Goal: Task Accomplishment & Management: Complete application form

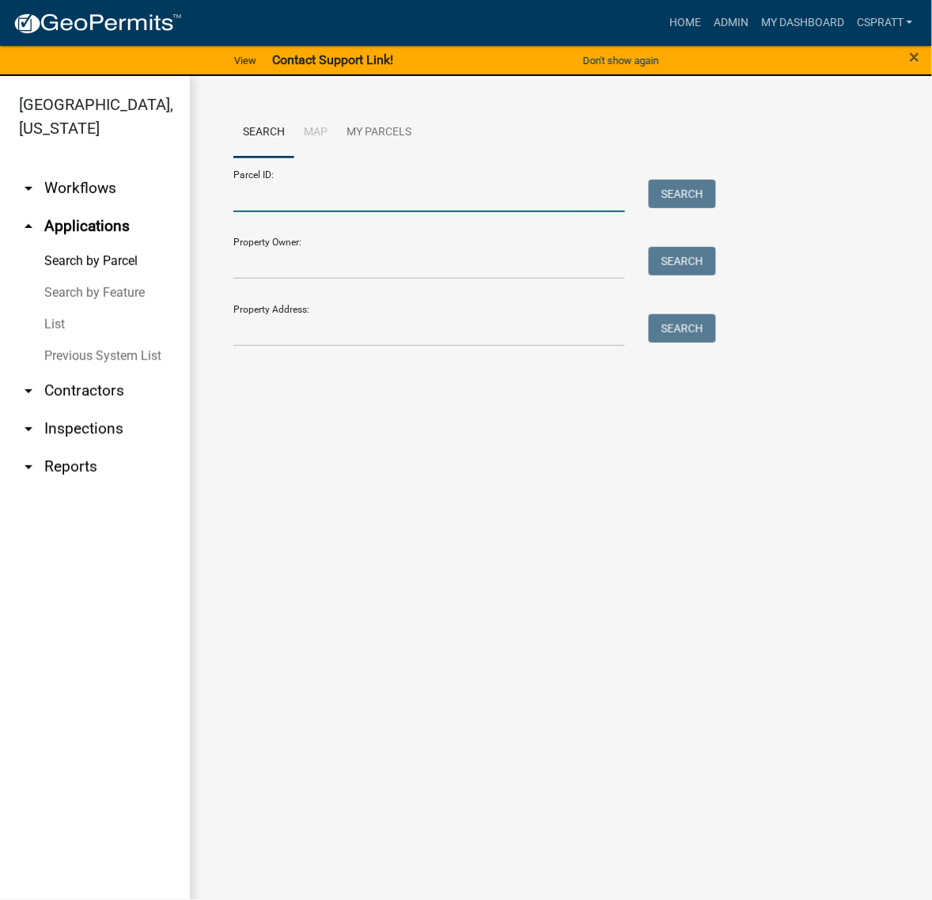
click at [290, 212] on input "Parcel ID:" at bounding box center [429, 196] width 392 height 32
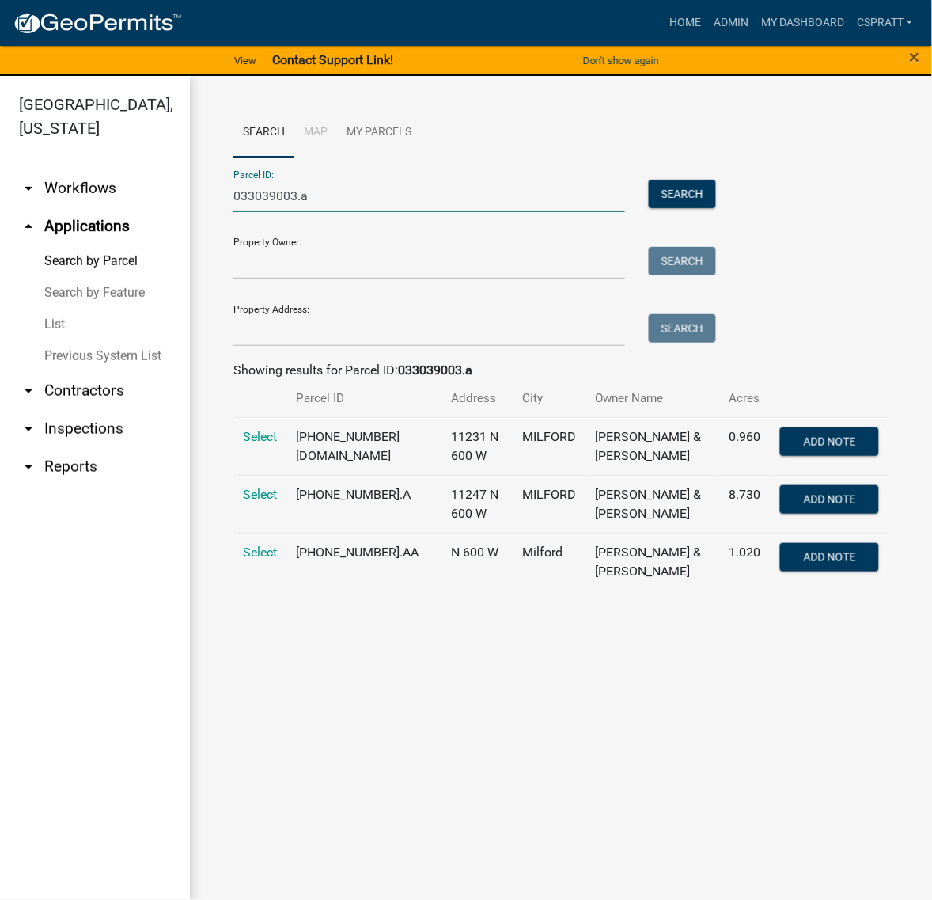
type input "033039003.a"
drag, startPoint x: 263, startPoint y: 621, endPoint x: 275, endPoint y: 621, distance: 11.9
click at [263, 502] on span "Select" at bounding box center [260, 494] width 34 height 15
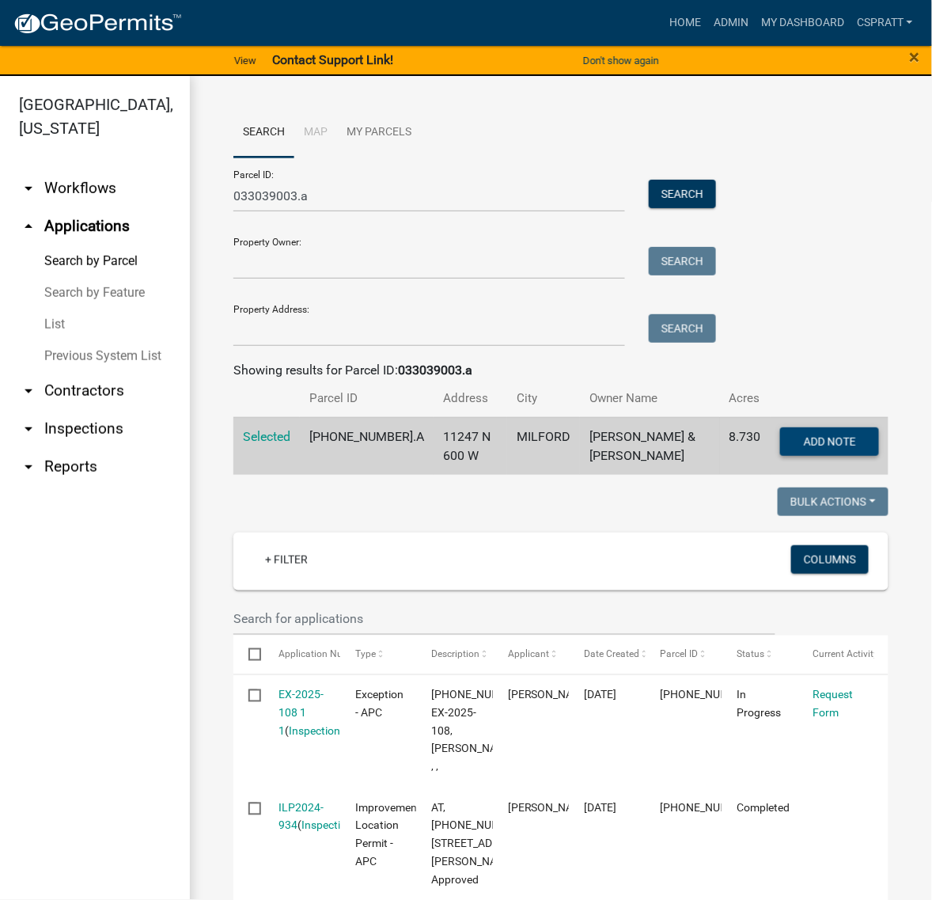
click at [831, 456] on button "Add Note" at bounding box center [829, 441] width 99 height 28
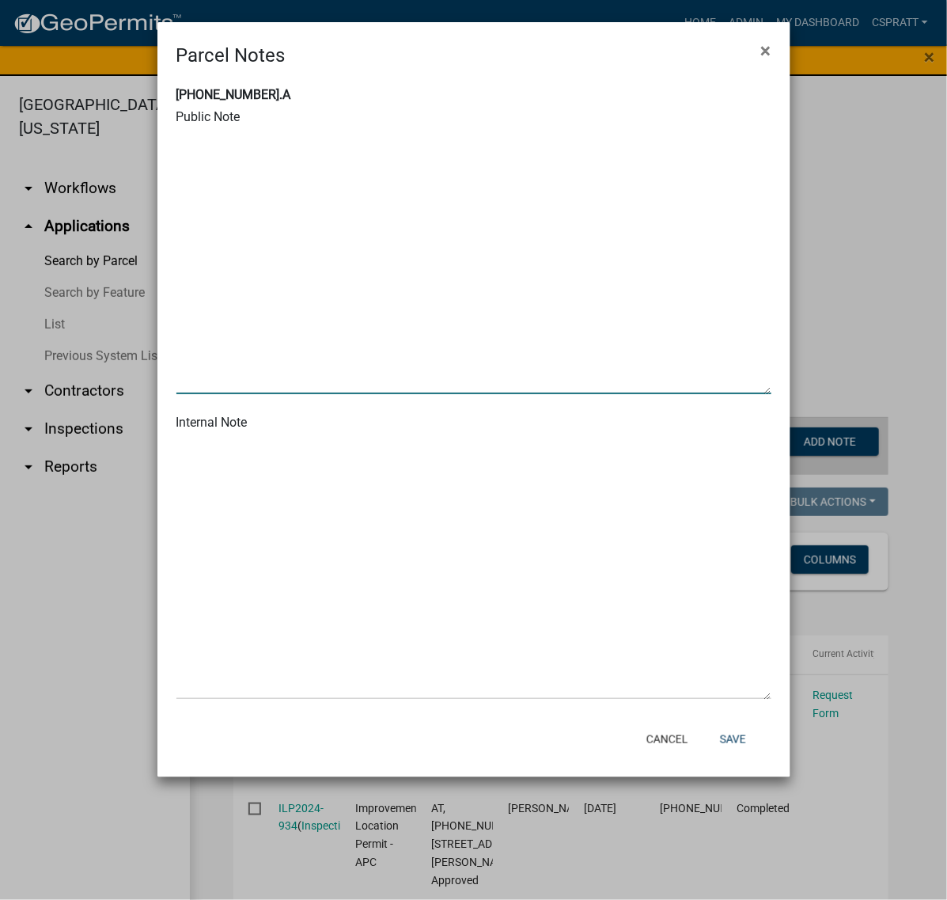
click at [230, 245] on textarea at bounding box center [473, 262] width 595 height 264
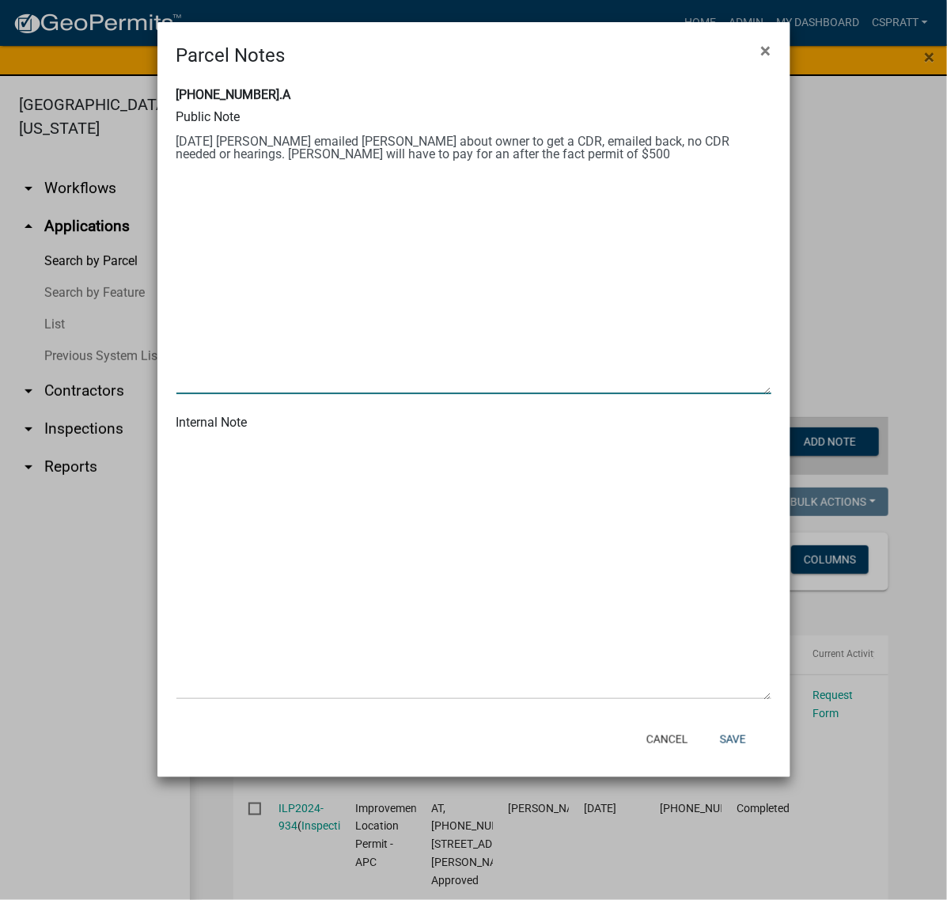
click at [417, 167] on textarea at bounding box center [473, 262] width 595 height 264
click at [451, 184] on textarea at bounding box center [473, 262] width 595 height 264
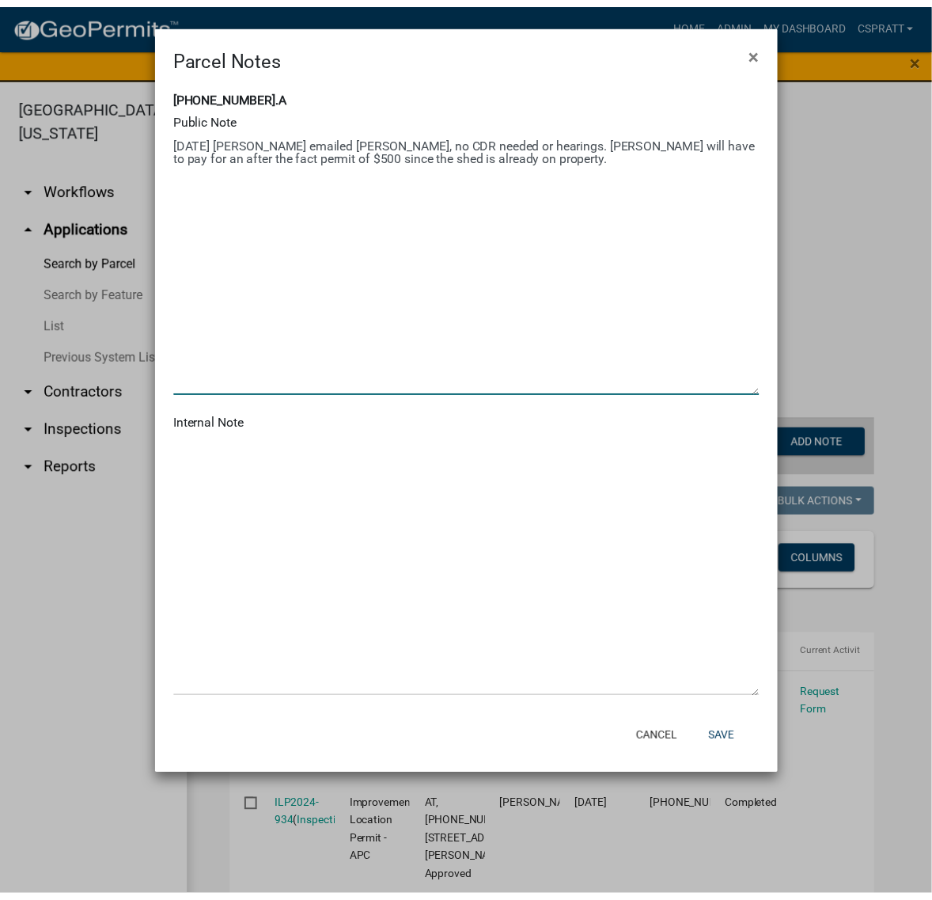
scroll to position [82, 0]
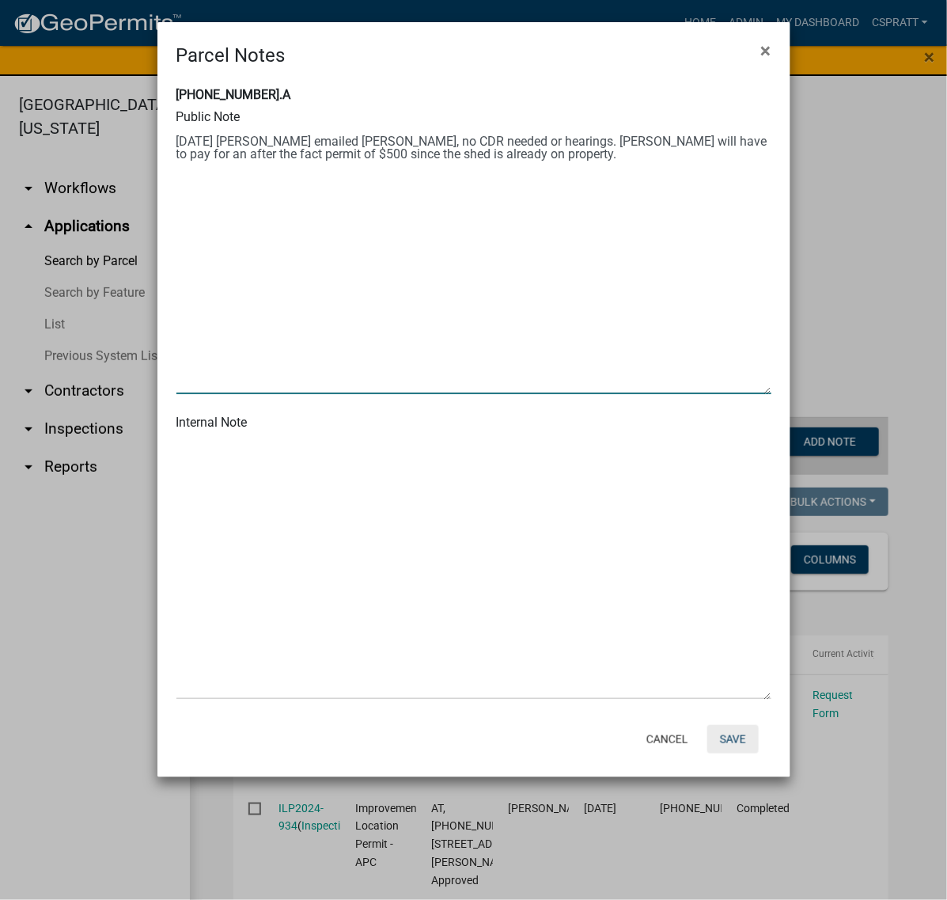
type textarea "[DATE] [PERSON_NAME] emailed [PERSON_NAME], no CDR needed or hearings. [PERSON_…"
click at [729, 753] on button "Save" at bounding box center [733, 739] width 51 height 28
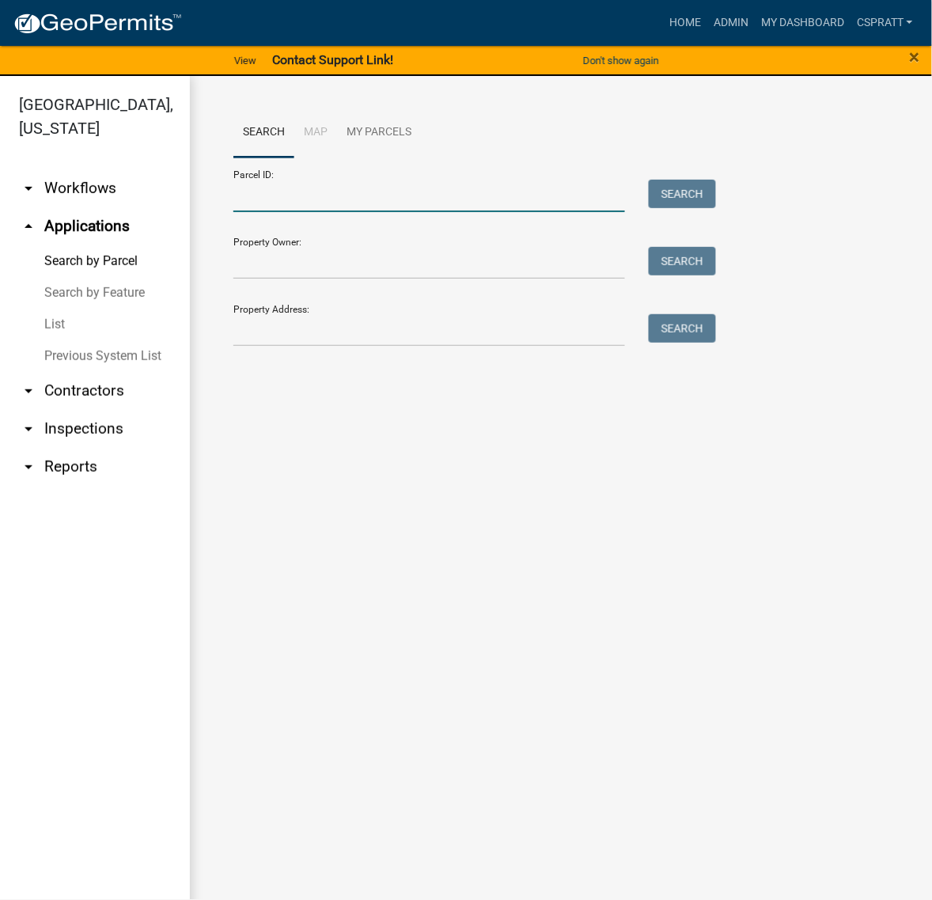
click at [281, 212] on input "Parcel ID:" at bounding box center [429, 196] width 392 height 32
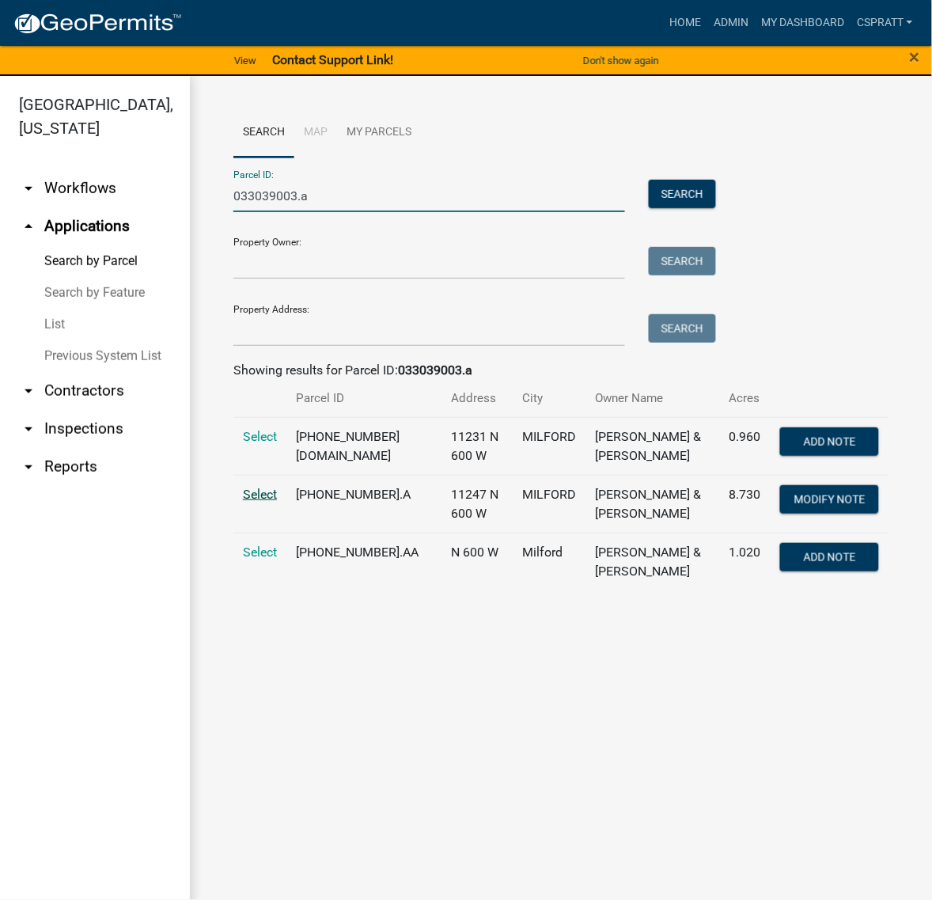
type input "033039003.a"
click at [260, 502] on span "Select" at bounding box center [260, 494] width 34 height 15
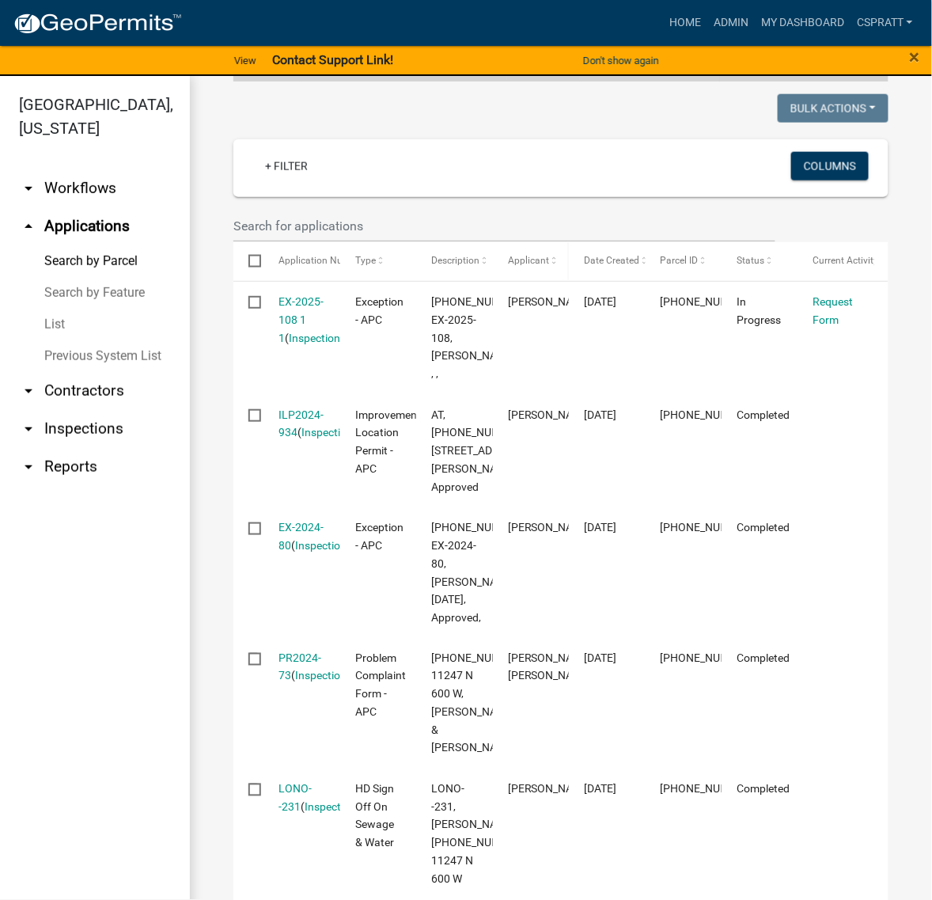
scroll to position [396, 0]
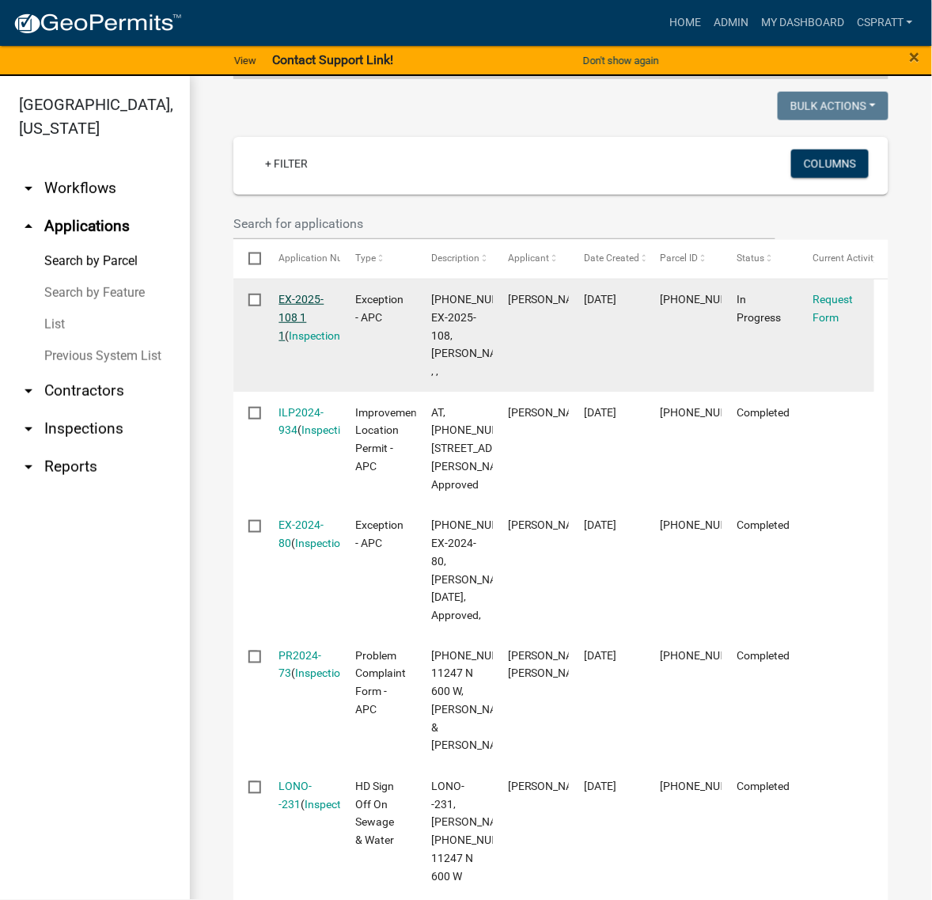
click at [294, 342] on link "EX-2025-108 1 1" at bounding box center [301, 317] width 45 height 49
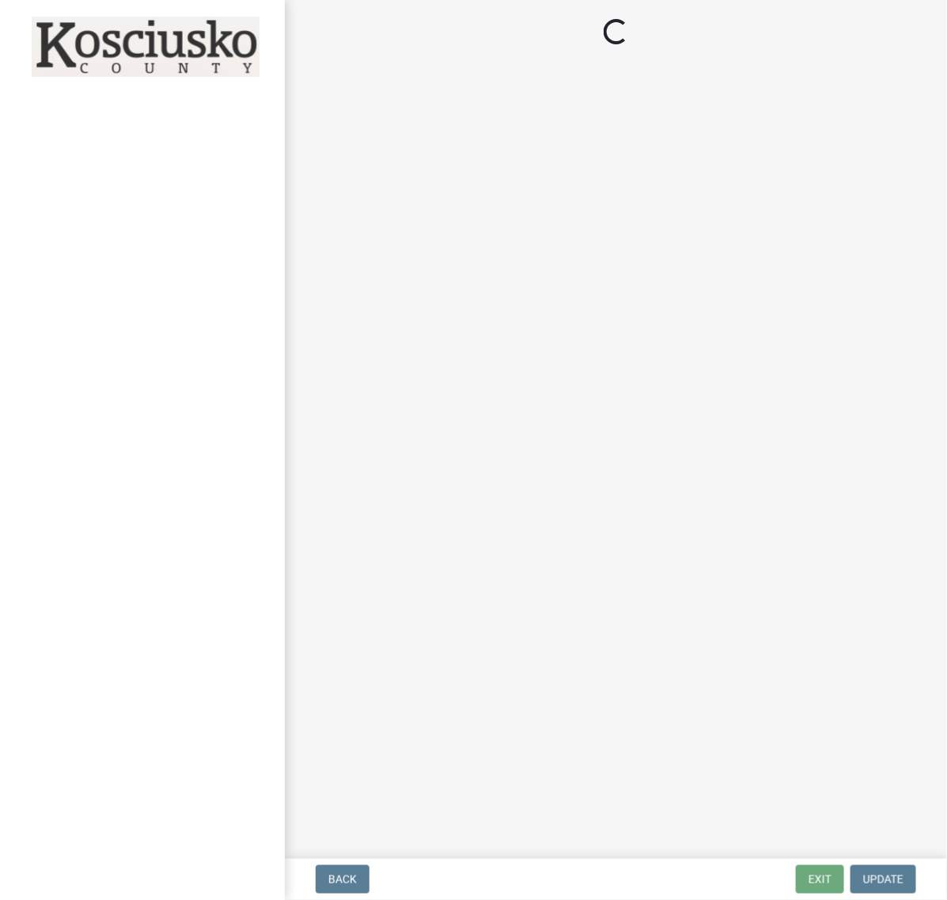
select select "7d7a1c2c-a1e9-45cd-abee-9fc0d9f64134"
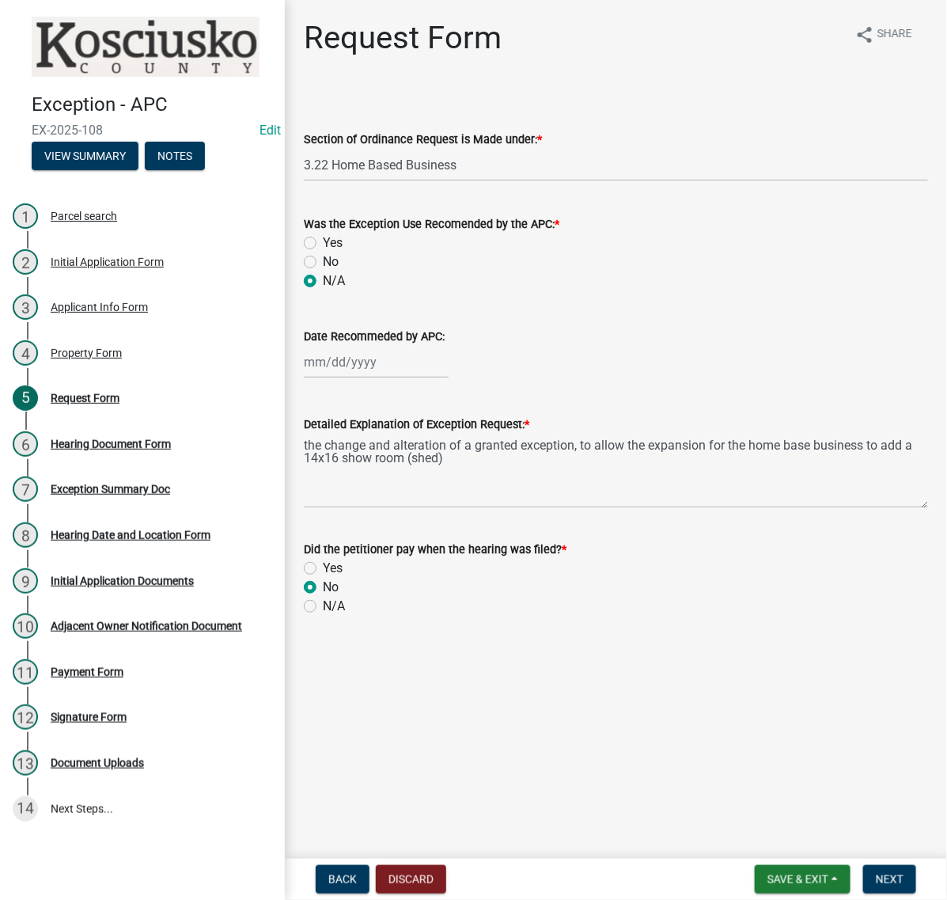
click at [769, 578] on div "Yes" at bounding box center [616, 568] width 624 height 19
click at [876, 873] on span "Next" at bounding box center [890, 879] width 28 height 13
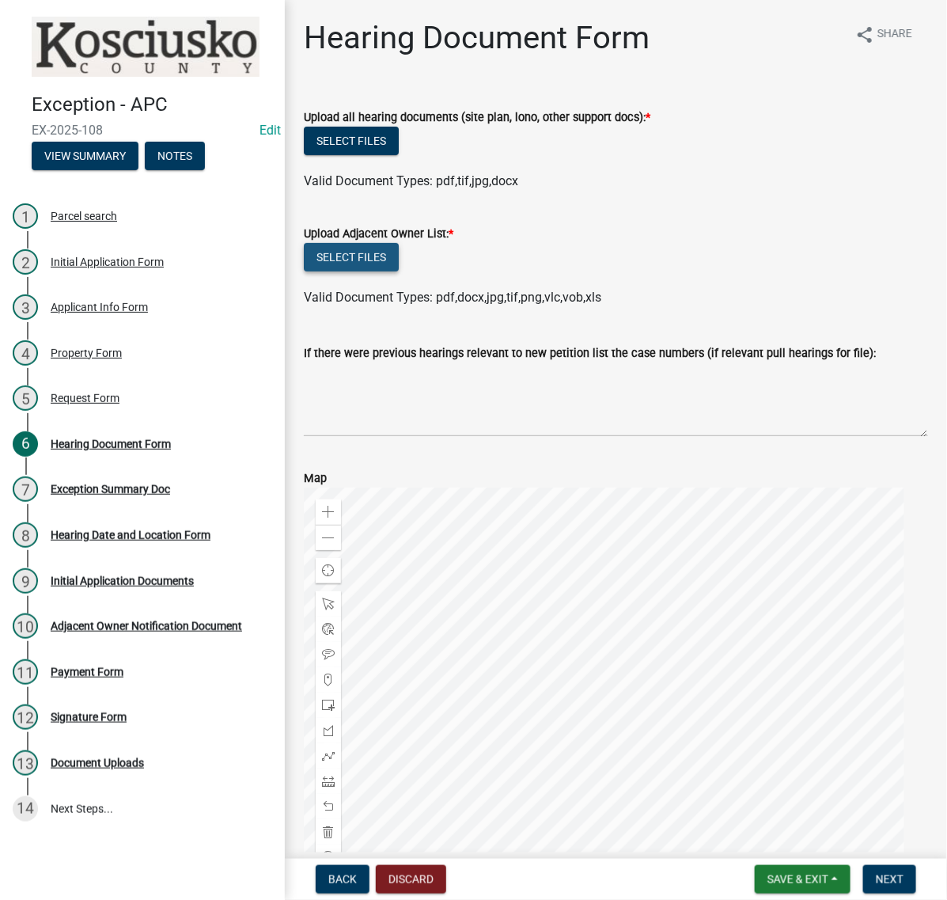
click at [399, 271] on button "Select files" at bounding box center [351, 257] width 95 height 28
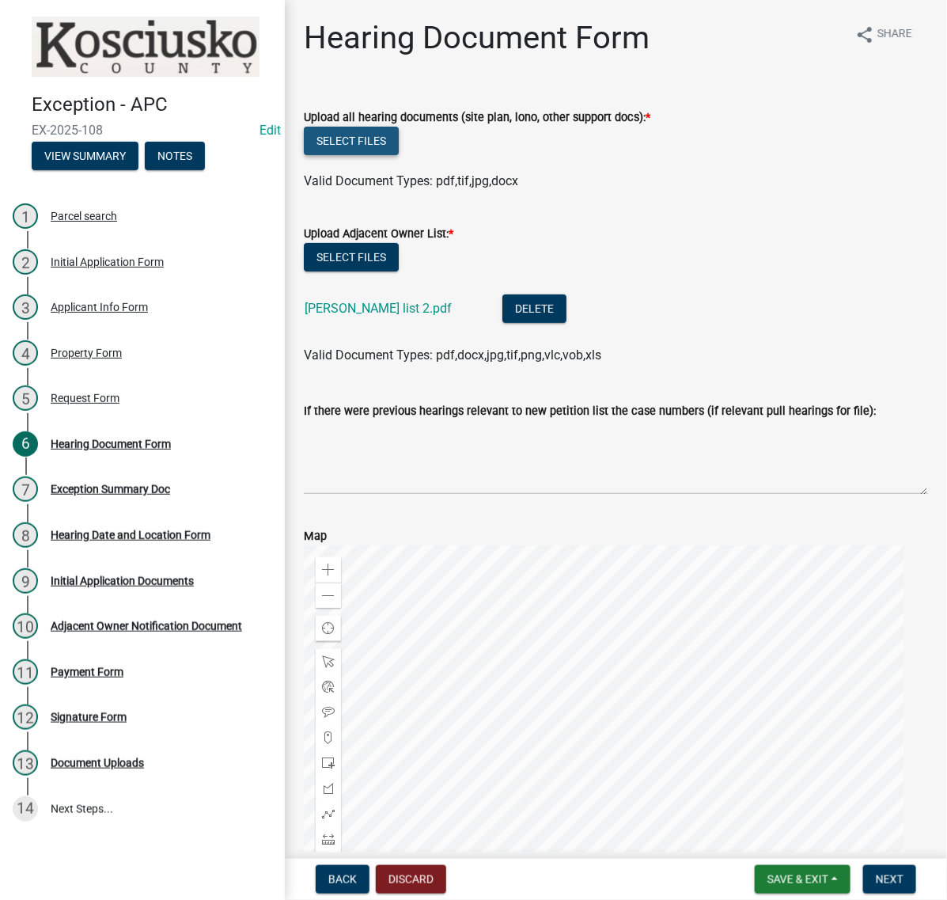
click at [370, 155] on button "Select files" at bounding box center [351, 141] width 95 height 28
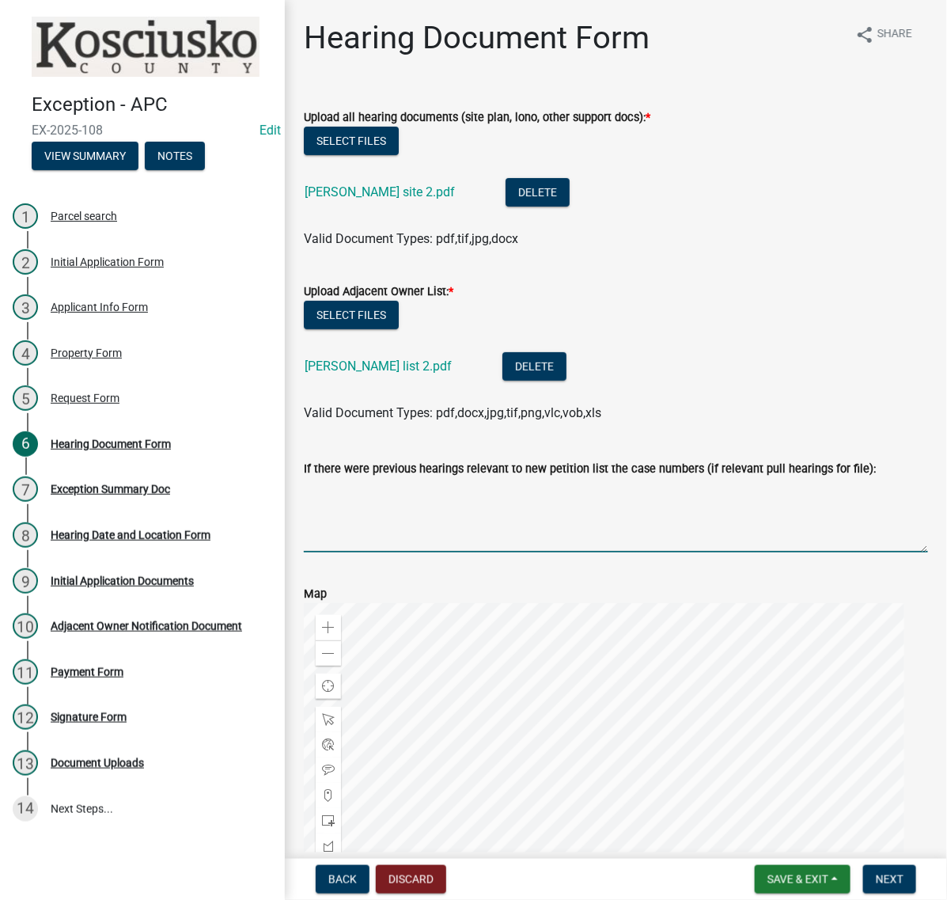
click at [400, 552] on textarea "If there were previous hearings relevant to new petition list the case numbers …" at bounding box center [616, 515] width 624 height 74
click at [321, 552] on textarea "ex-2024-80" at bounding box center [616, 515] width 624 height 74
click at [426, 552] on textarea "EX-2024-80" at bounding box center [616, 515] width 624 height 74
type textarea "EX-2024-80-GRANTED"
click at [876, 873] on span "Next" at bounding box center [890, 879] width 28 height 13
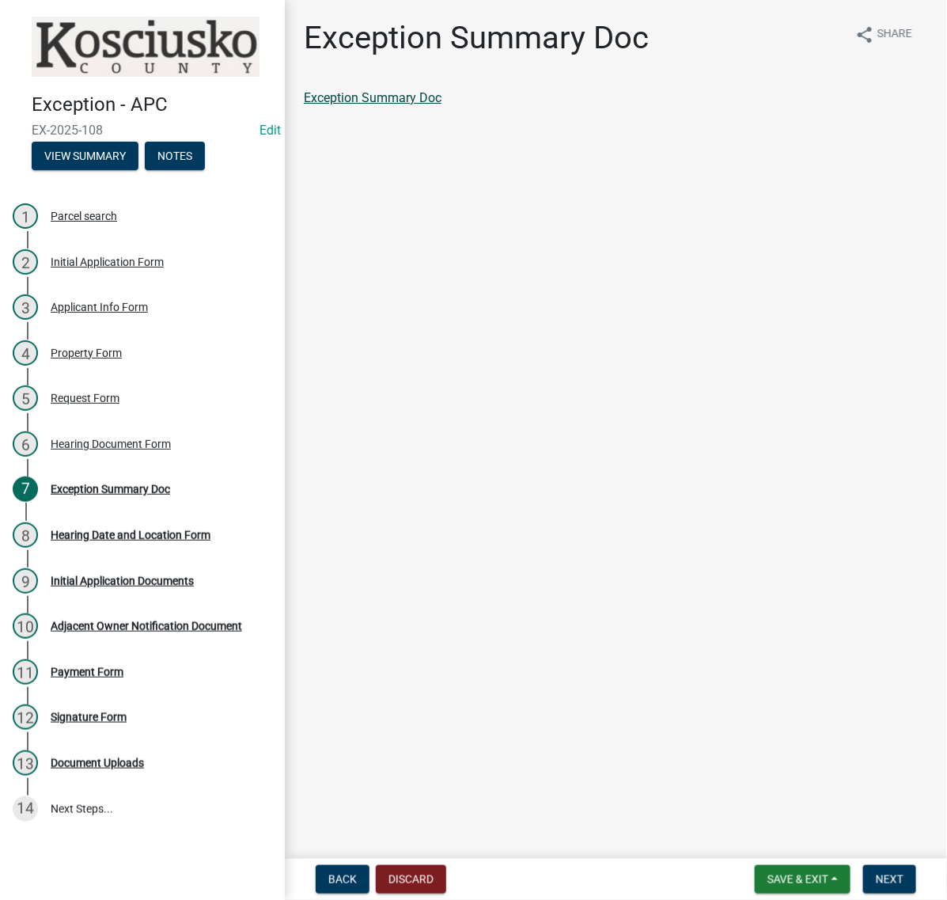
click at [442, 105] on link "Exception Summary Doc" at bounding box center [373, 97] width 138 height 15
click at [876, 873] on span "Next" at bounding box center [890, 879] width 28 height 13
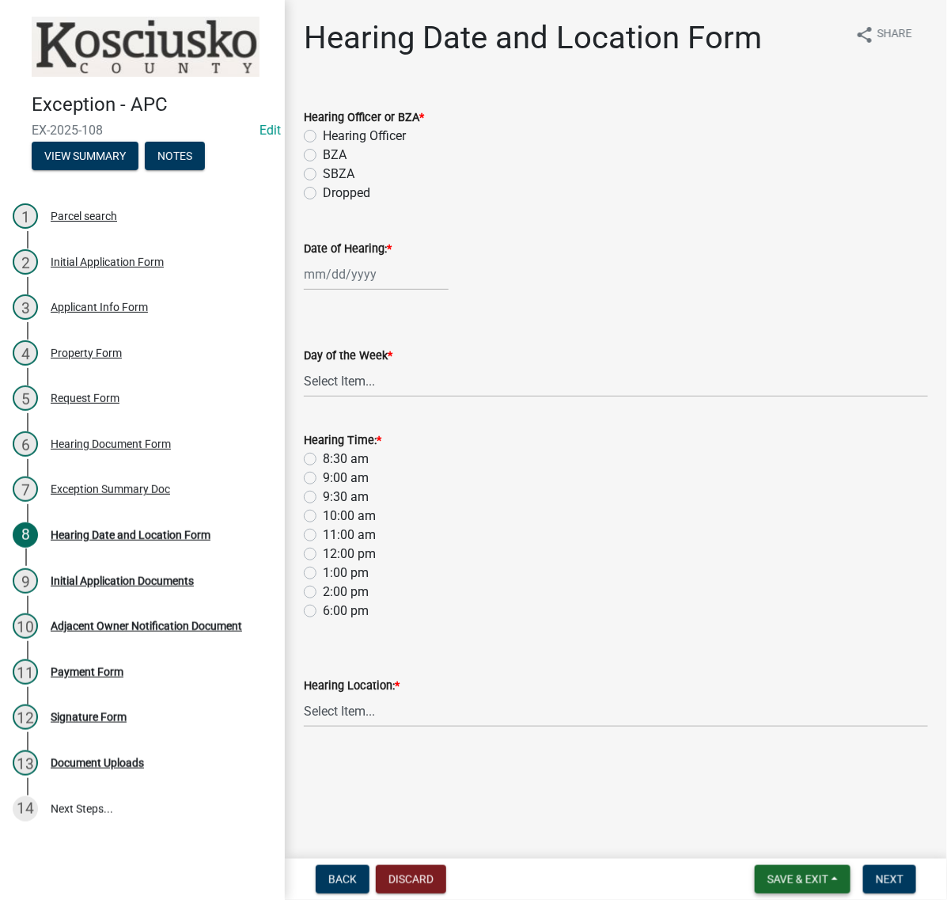
click at [768, 882] on span "Save & Exit" at bounding box center [798, 879] width 61 height 13
click at [724, 819] on button "Save & Exit" at bounding box center [787, 831] width 127 height 38
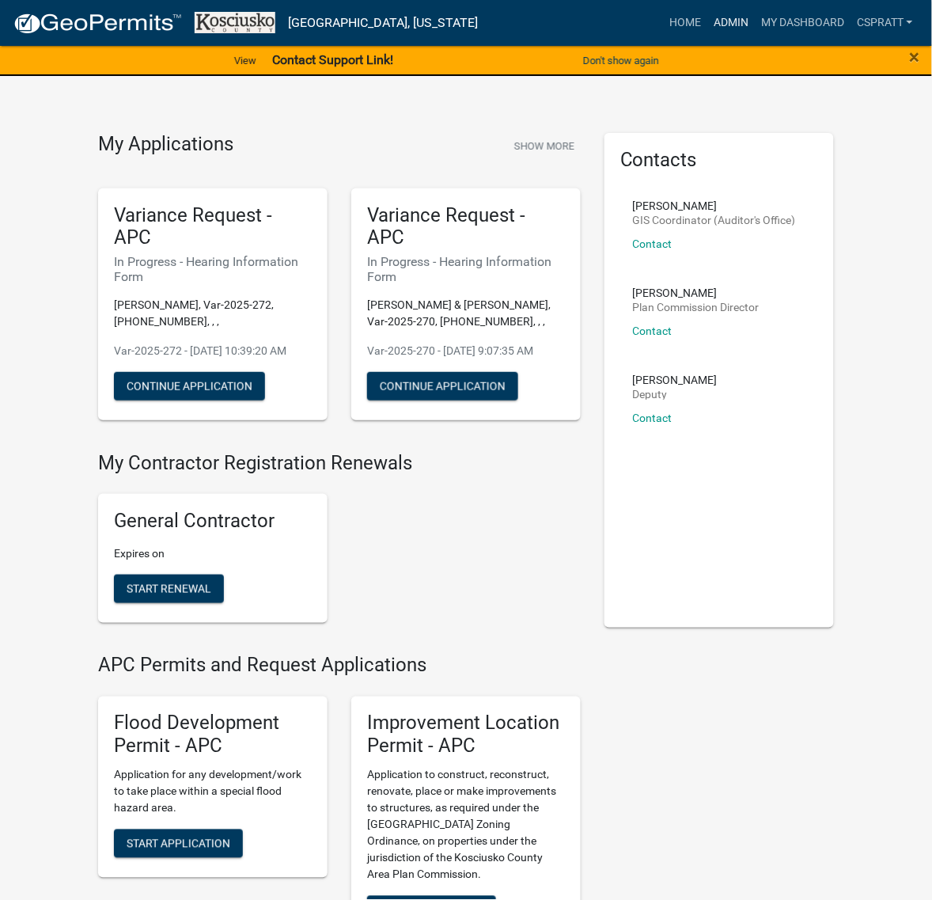
click at [708, 36] on link "Admin" at bounding box center [731, 23] width 47 height 30
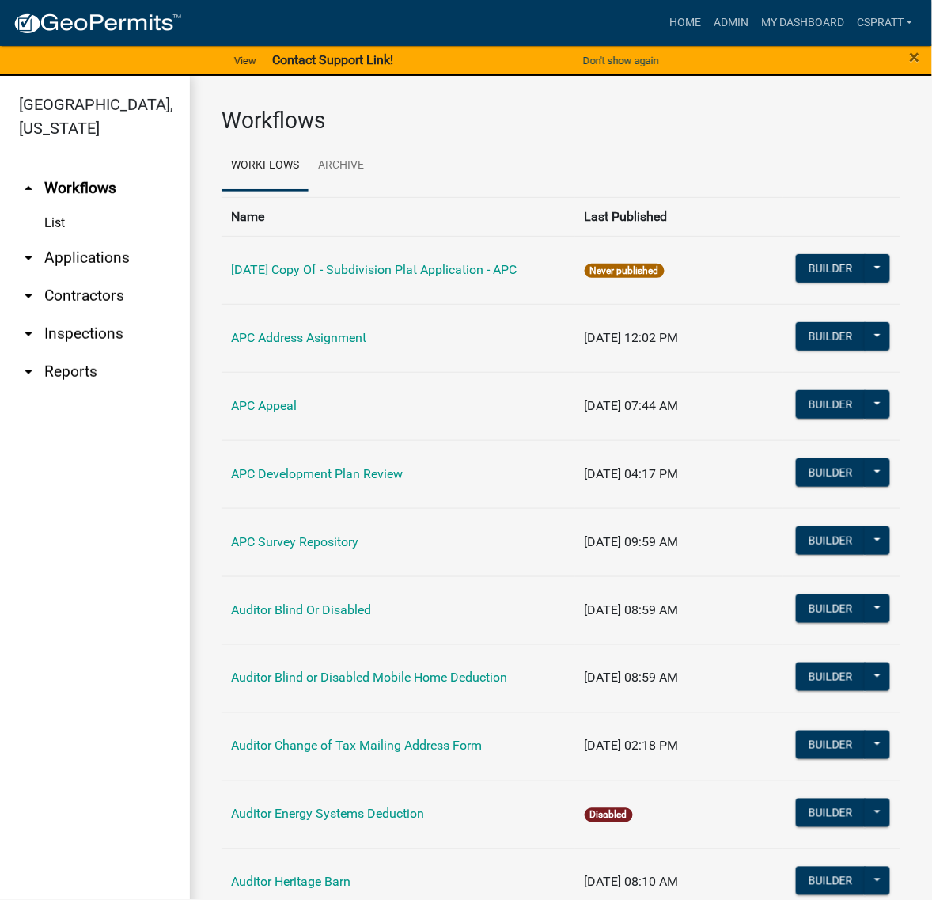
click at [113, 277] on link "arrow_drop_down Applications" at bounding box center [95, 258] width 190 height 38
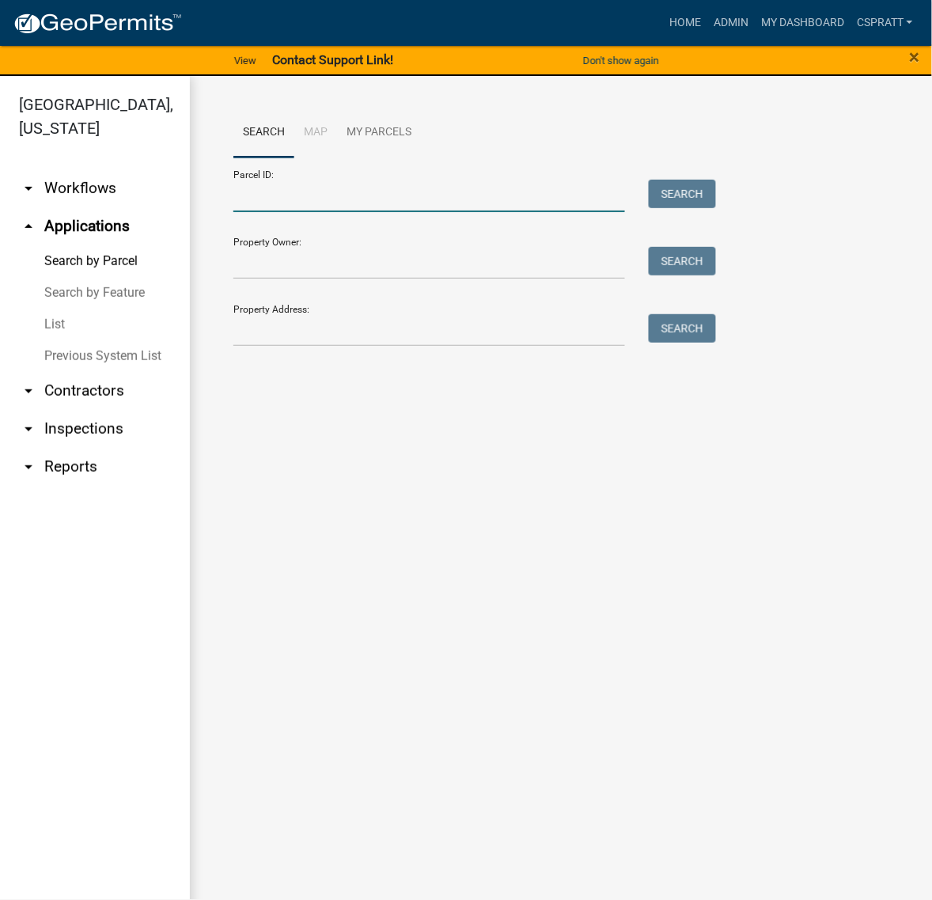
click at [261, 212] on input "Parcel ID:" at bounding box center [429, 196] width 392 height 32
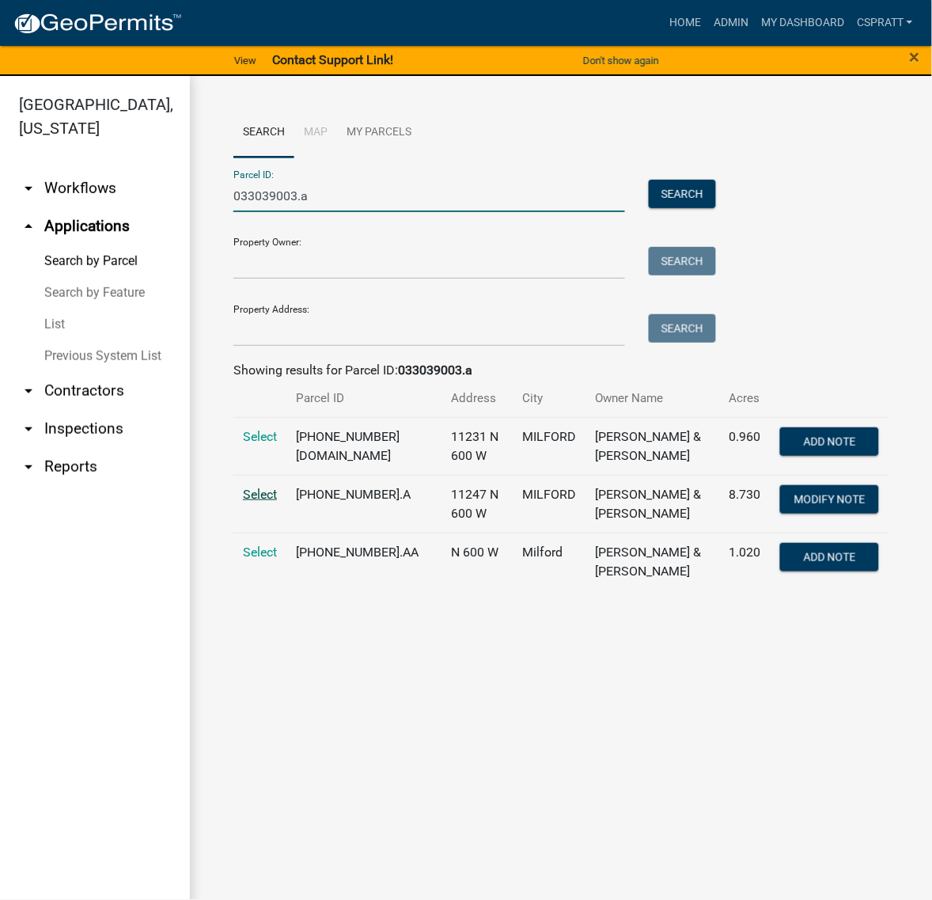
type input "033039003.a"
click at [271, 502] on span "Select" at bounding box center [260, 494] width 34 height 15
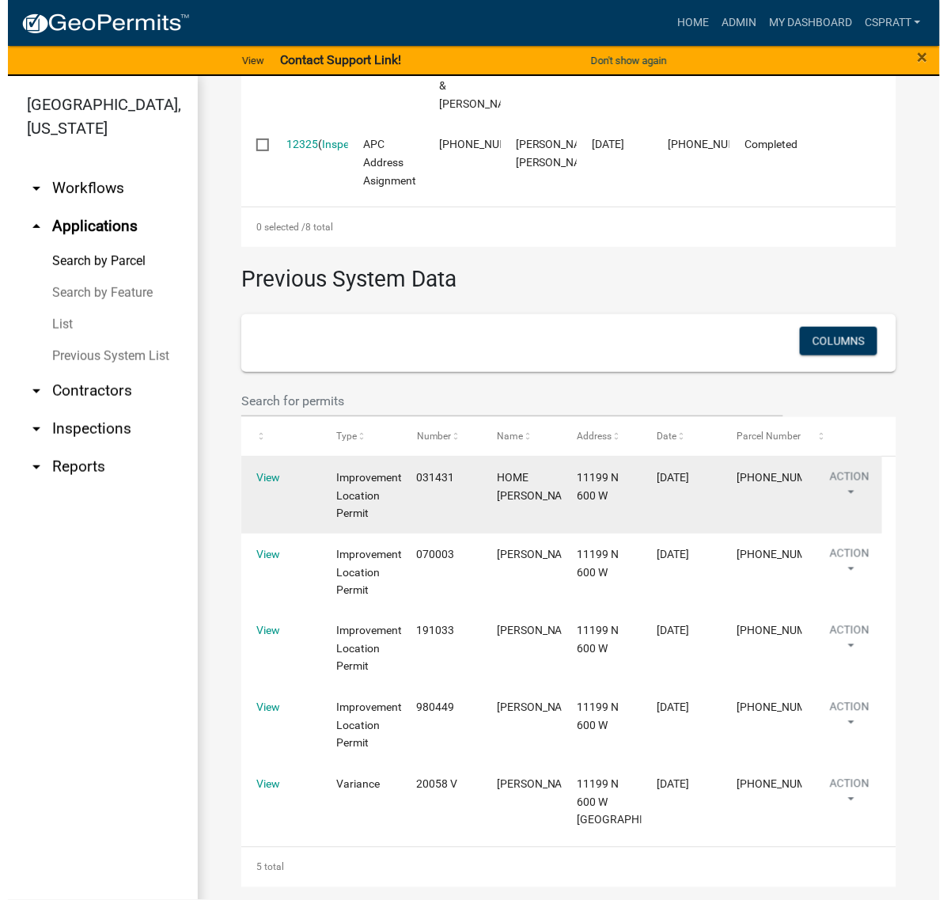
scroll to position [2357, 0]
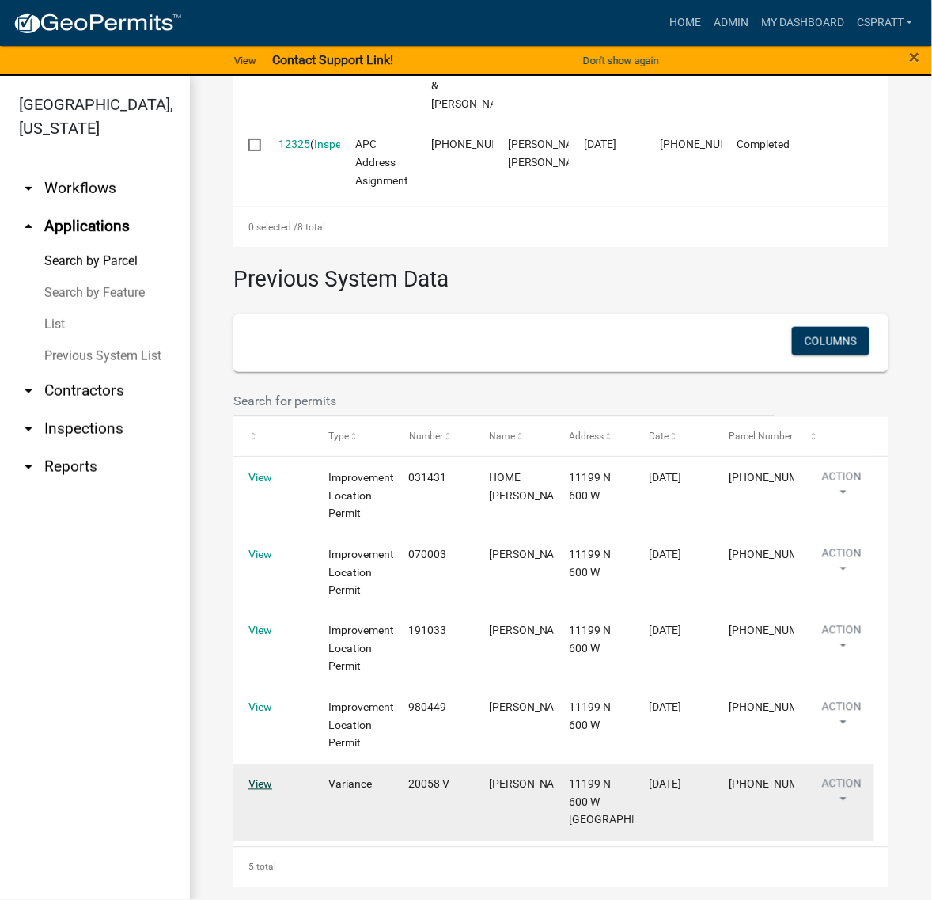
click at [256, 789] on link "View" at bounding box center [261, 784] width 24 height 13
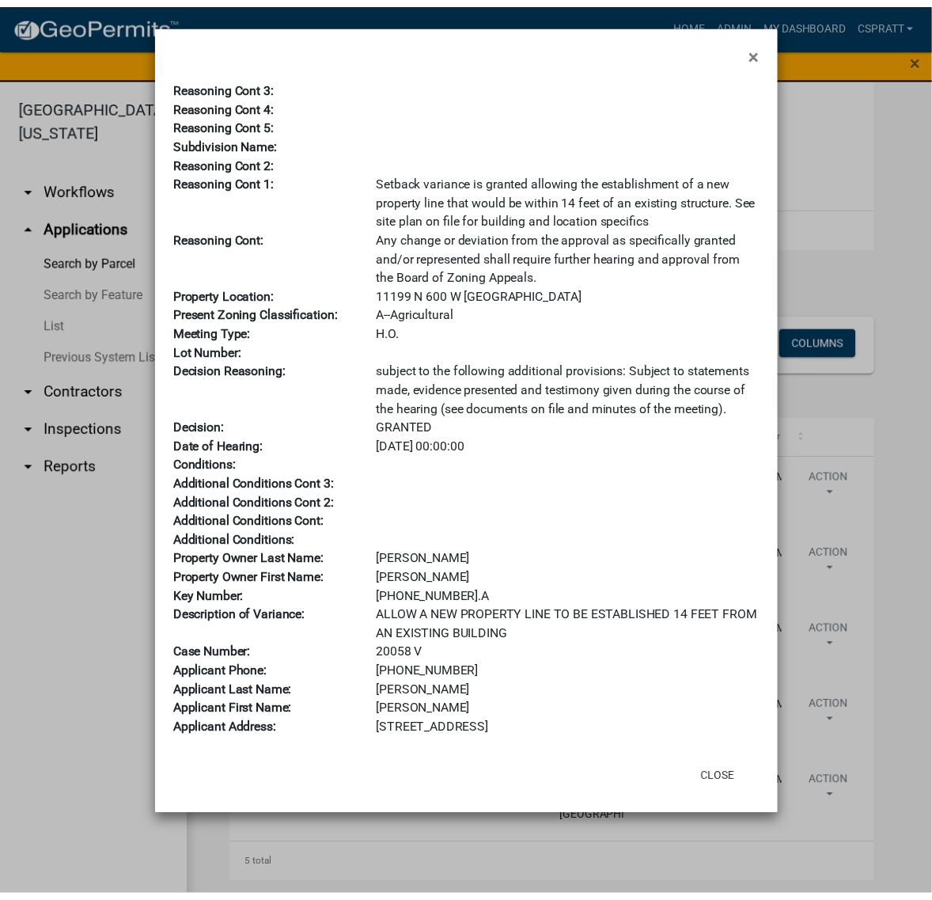
scroll to position [347, 0]
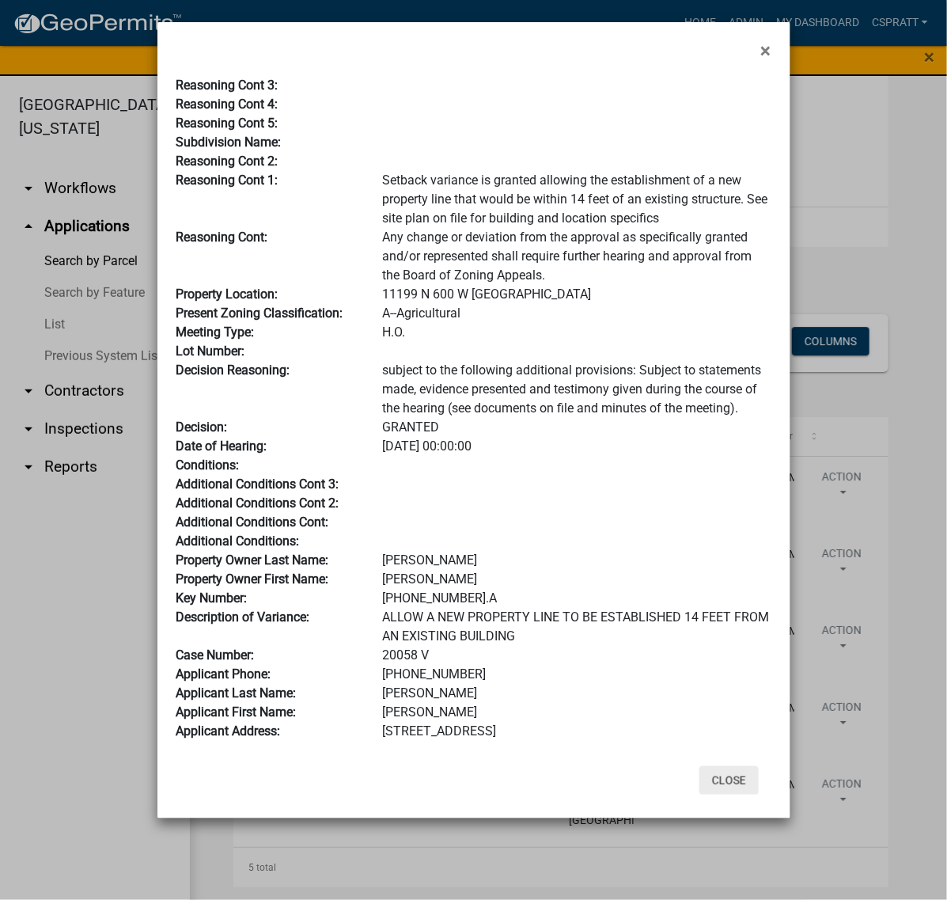
click at [706, 795] on button "Close" at bounding box center [729, 780] width 59 height 28
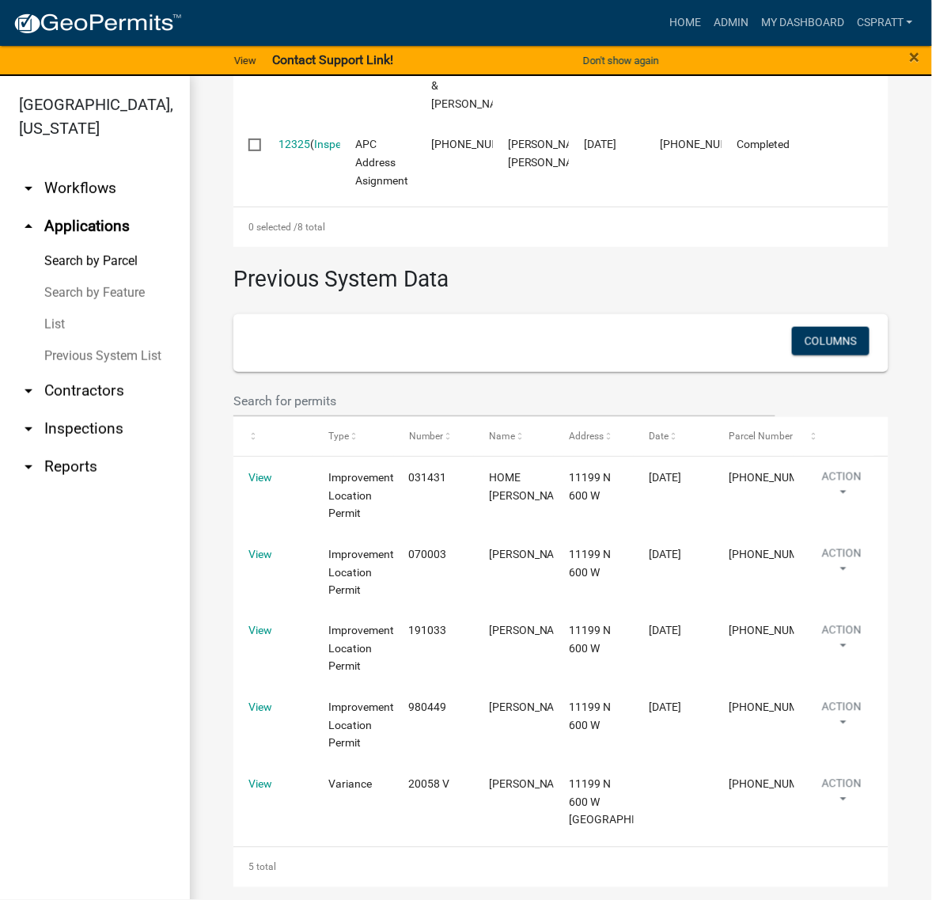
scroll to position [1961, 0]
